Goal: Use online tool/utility: Utilize a website feature to perform a specific function

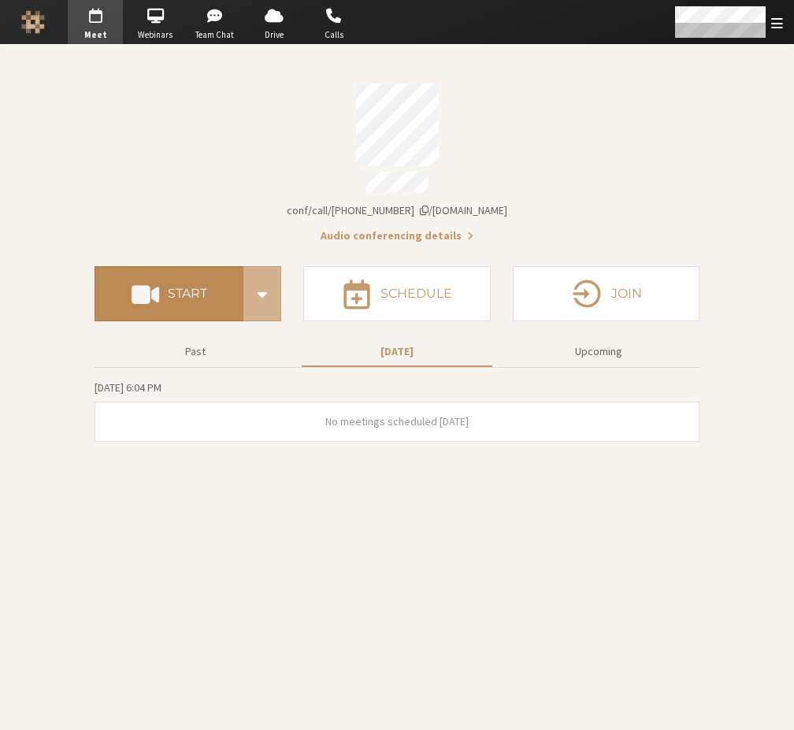
click at [180, 288] on h4 "Start" at bounding box center [187, 294] width 39 height 13
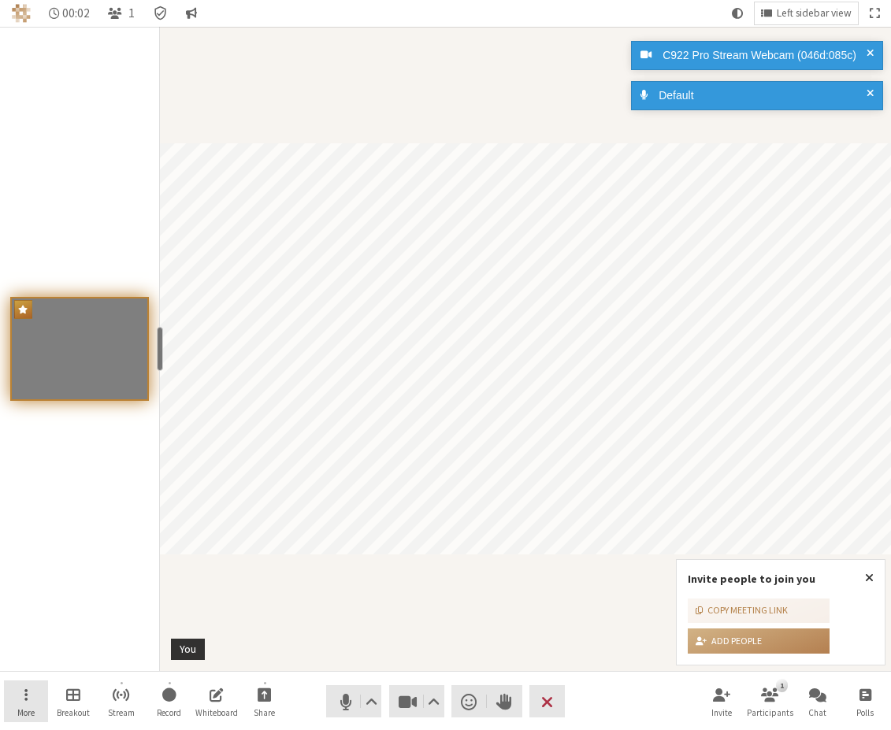
click at [39, 706] on button "More" at bounding box center [26, 702] width 44 height 43
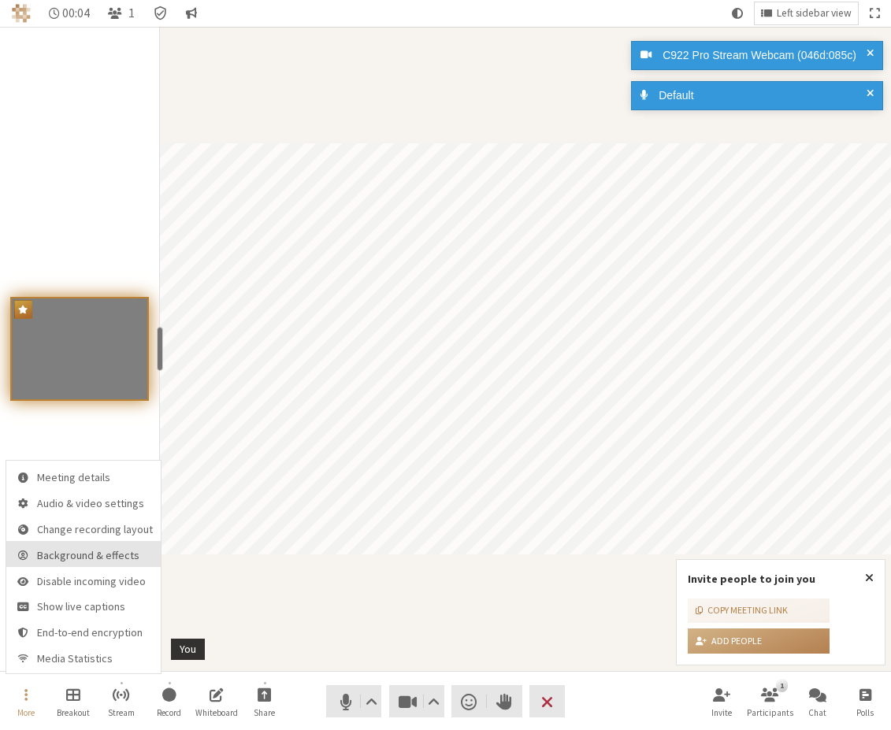
click at [102, 560] on span "Background & effects" at bounding box center [95, 556] width 116 height 12
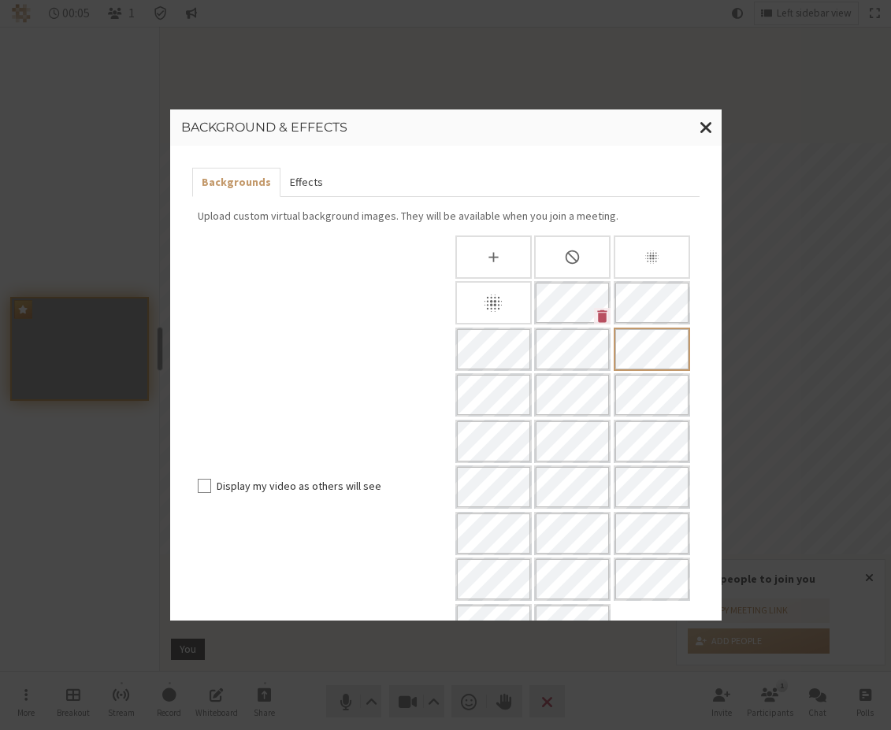
click at [301, 179] on button "Effects" at bounding box center [306, 182] width 52 height 29
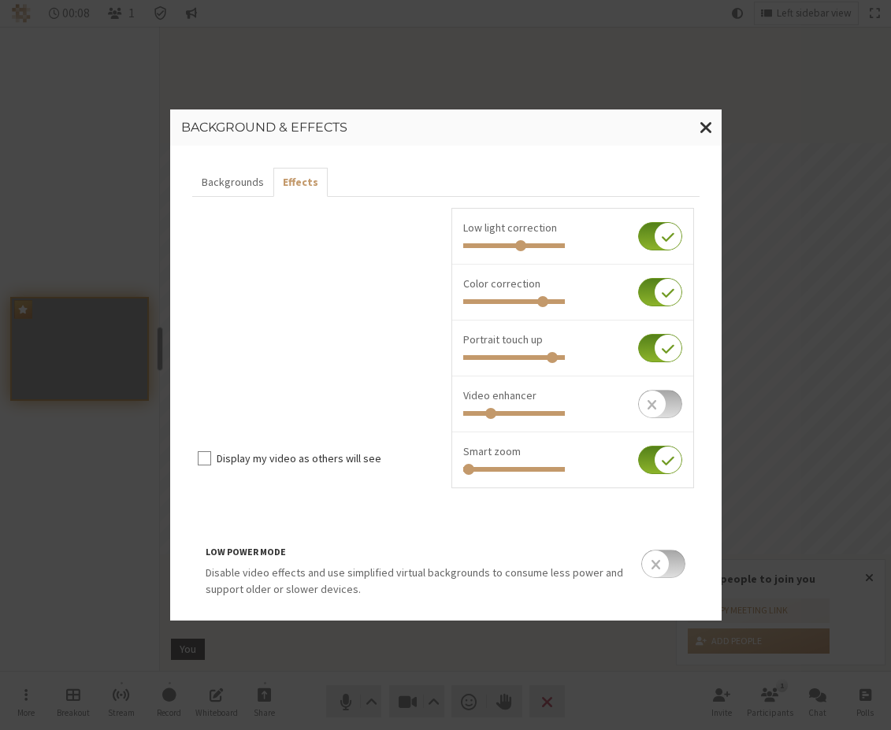
drag, startPoint x: 532, startPoint y: 470, endPoint x: 464, endPoint y: 470, distance: 67.8
type input "0"
click at [464, 470] on input "Invite people to join you" at bounding box center [514, 469] width 102 height 5
click at [704, 124] on span "Close modal" at bounding box center [706, 127] width 13 height 20
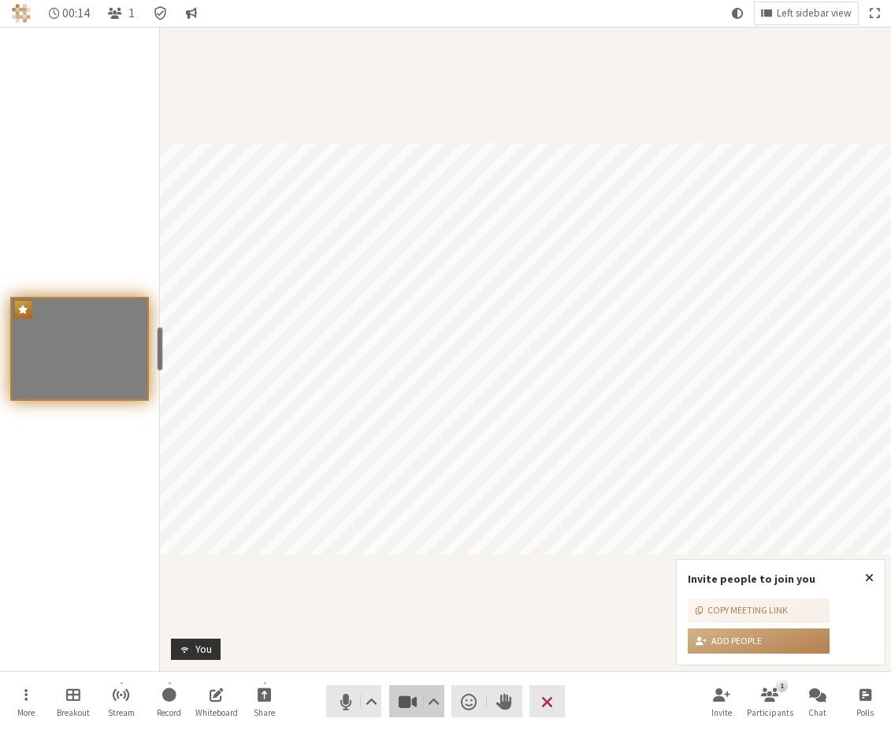
click at [408, 707] on span "Stop video (Alt+V)" at bounding box center [407, 702] width 22 height 22
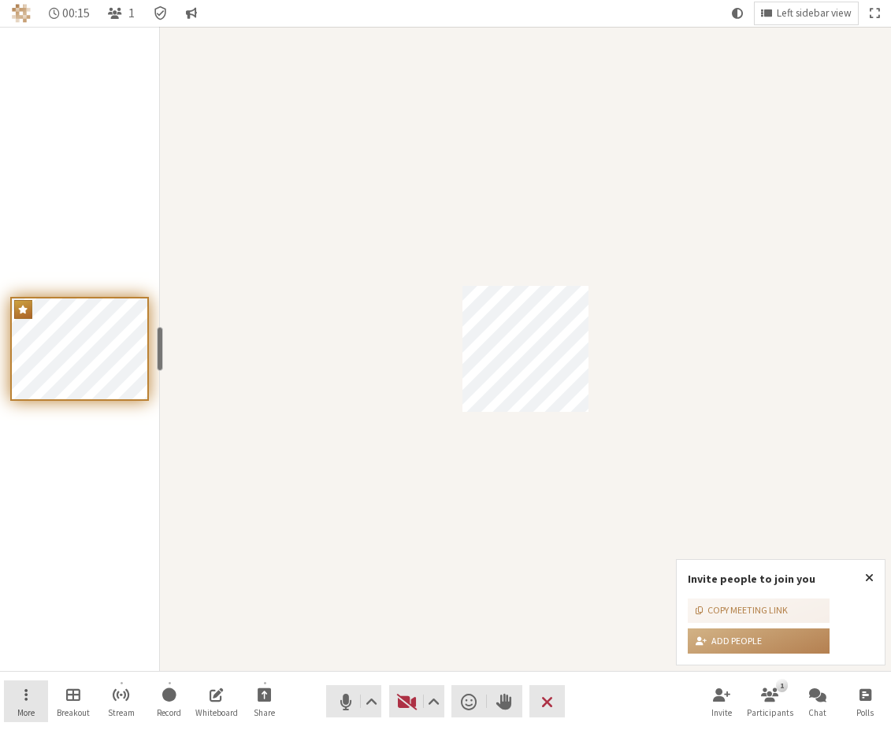
click at [39, 697] on button "More" at bounding box center [26, 702] width 44 height 43
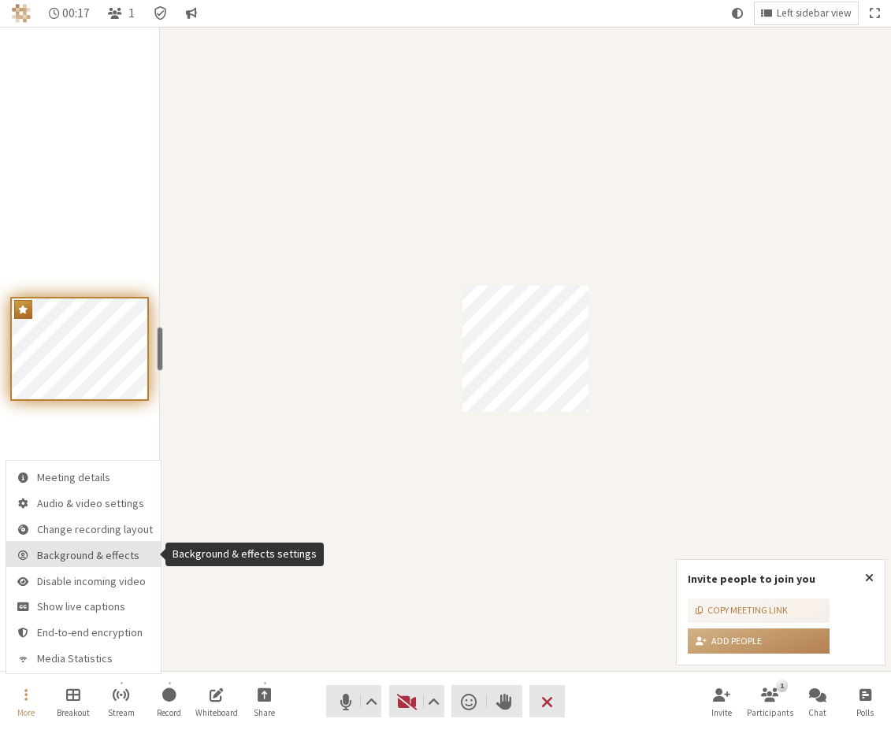
click at [81, 565] on button "Background & effects" at bounding box center [83, 554] width 154 height 26
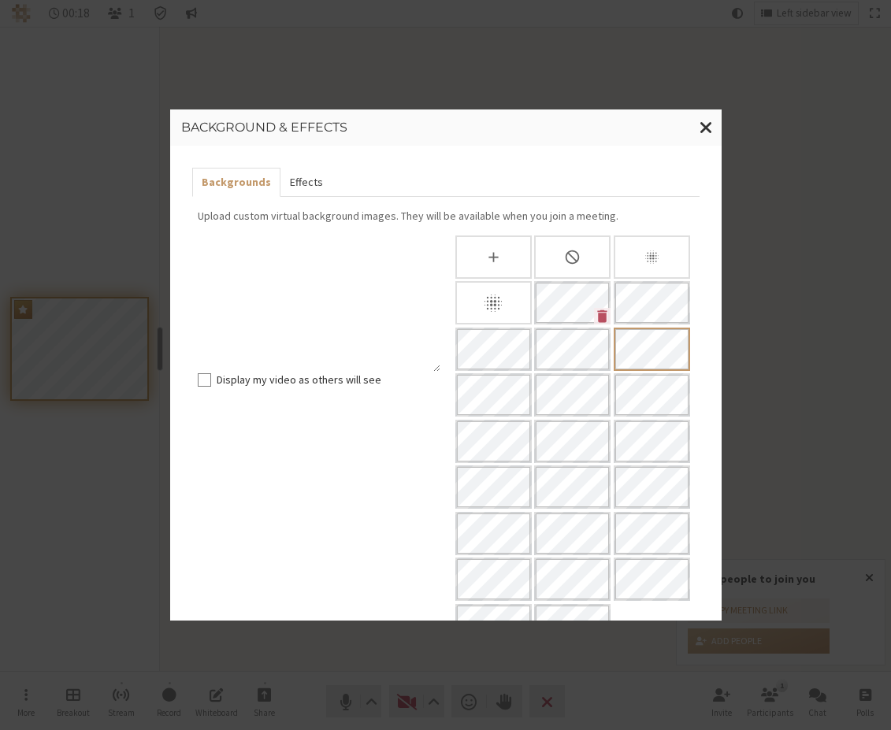
click at [304, 187] on button "Effects" at bounding box center [306, 182] width 52 height 29
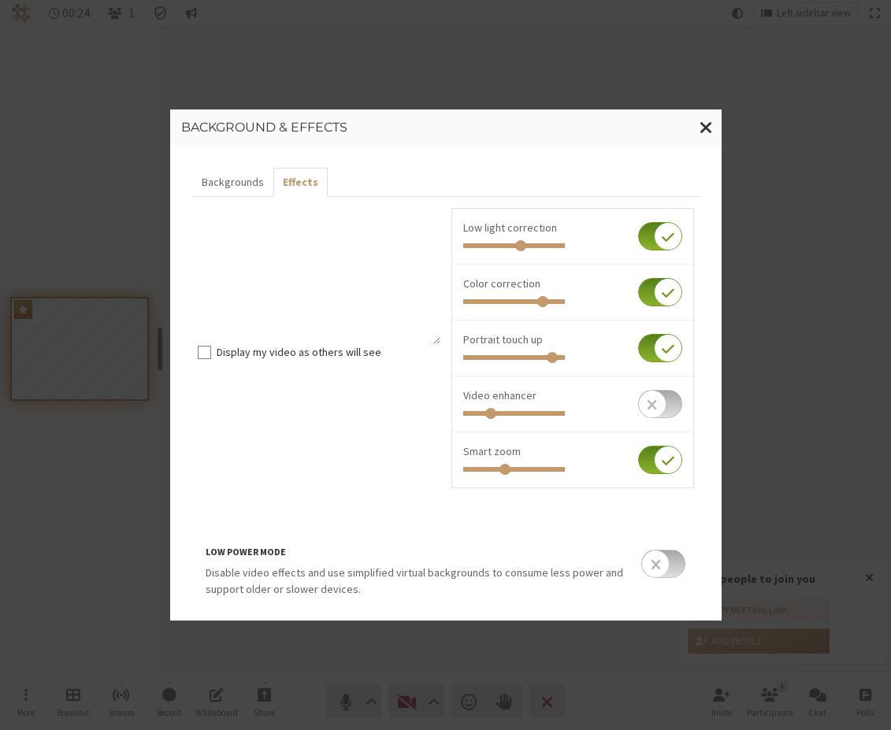
drag, startPoint x: 466, startPoint y: 472, endPoint x: 501, endPoint y: 470, distance: 34.7
type input "0.404"
click at [501, 470] on input "Invite people to join you" at bounding box center [514, 469] width 102 height 5
click at [711, 129] on span "Close modal" at bounding box center [706, 127] width 13 height 20
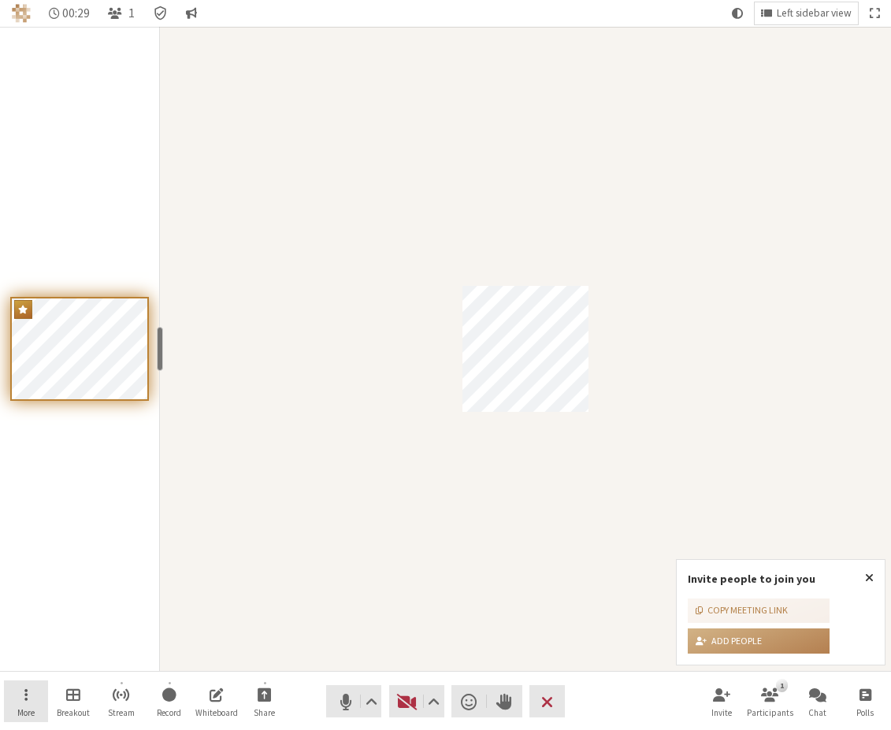
click at [29, 708] on button "More" at bounding box center [26, 702] width 44 height 43
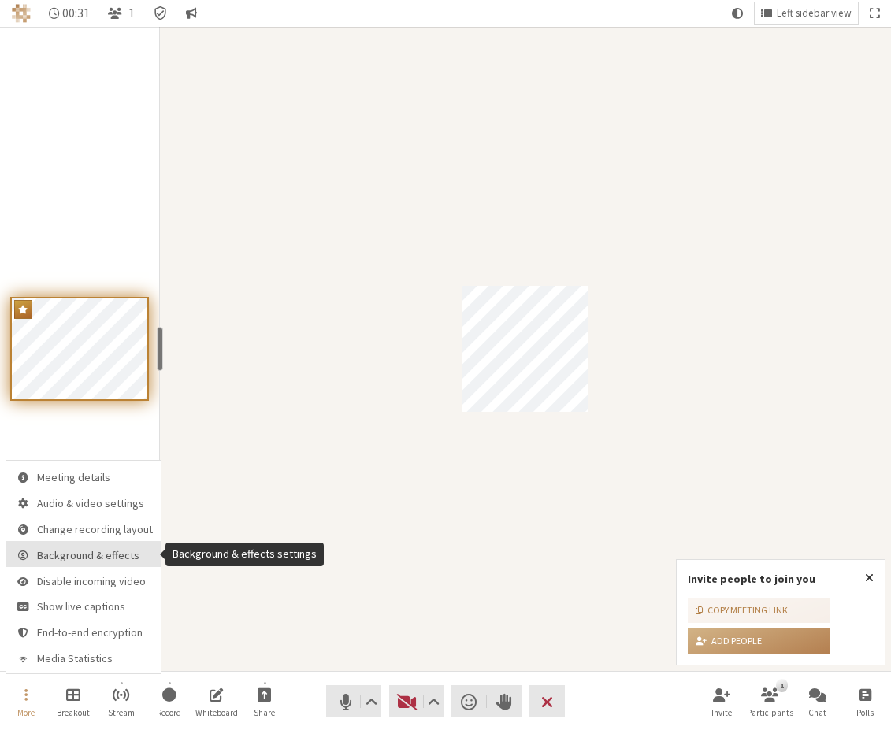
click at [109, 555] on span "Background & effects" at bounding box center [95, 556] width 116 height 12
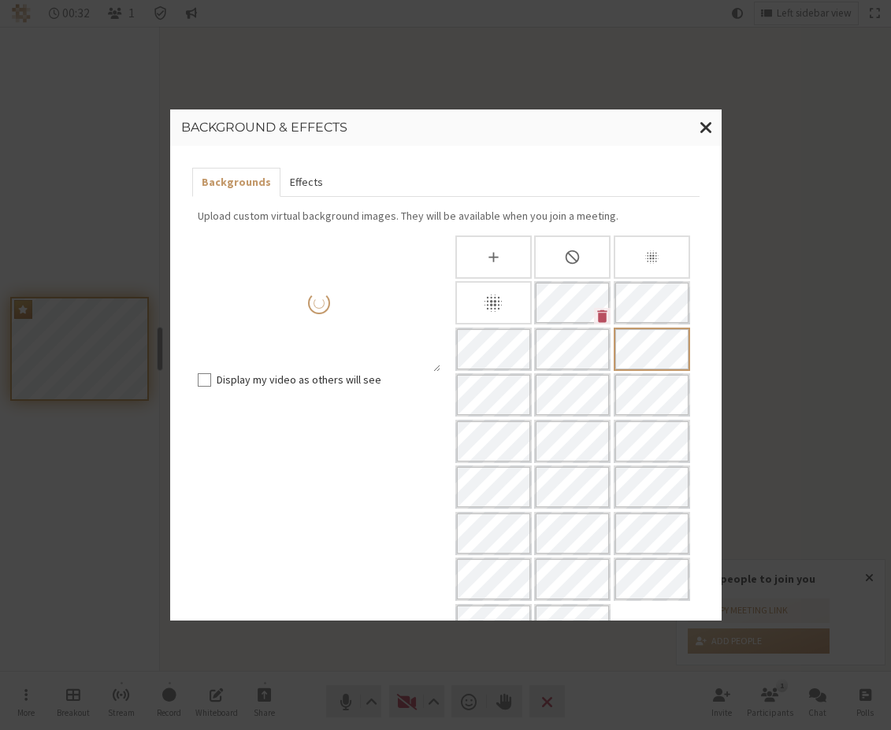
click at [308, 184] on button "Effects" at bounding box center [306, 182] width 52 height 29
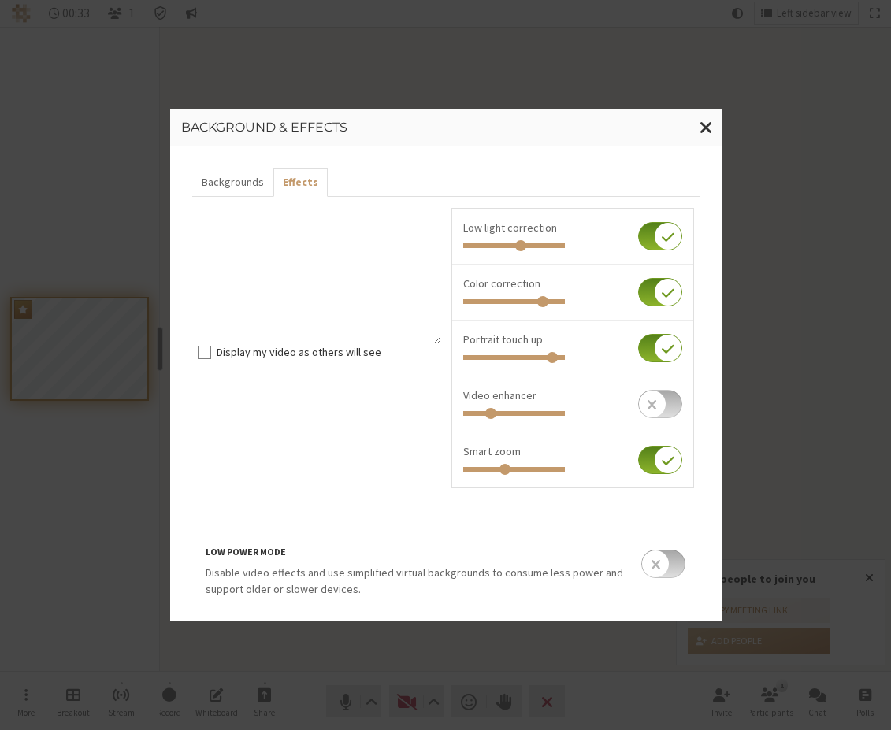
click at [502, 474] on div at bounding box center [572, 468] width 219 height 17
type input "0.552"
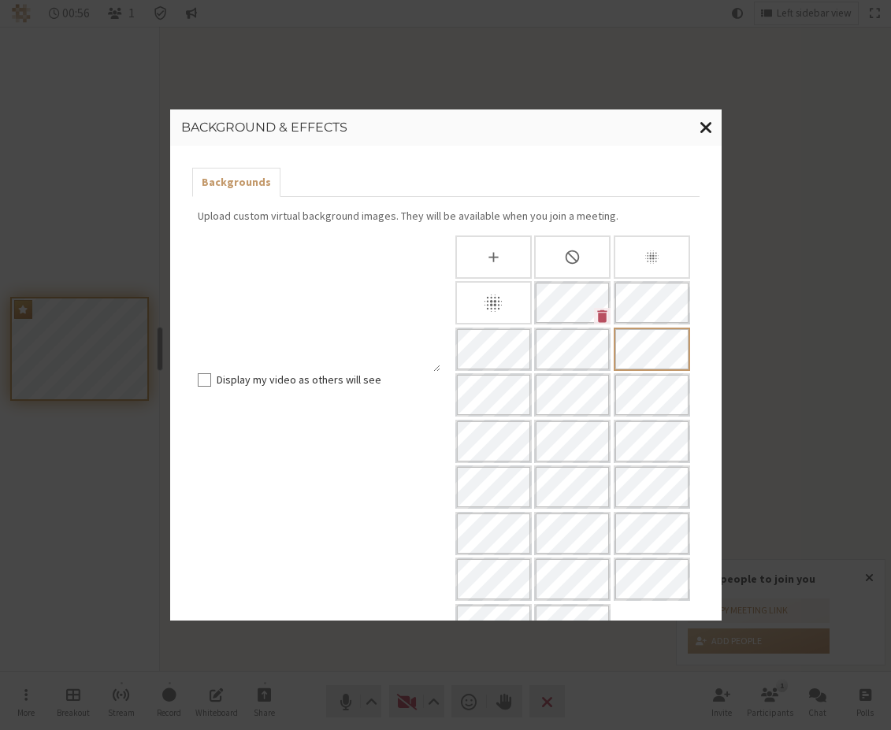
click at [704, 130] on span "Close modal" at bounding box center [706, 127] width 13 height 20
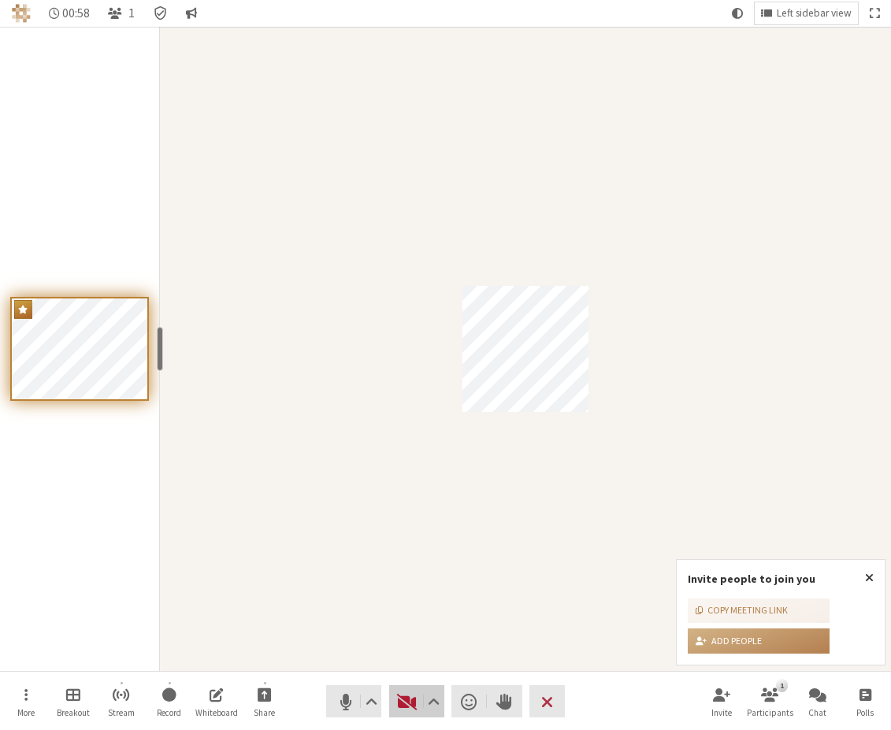
click at [402, 702] on span "Start video (Alt+V)" at bounding box center [407, 702] width 22 height 22
